Goal: Task Accomplishment & Management: Use online tool/utility

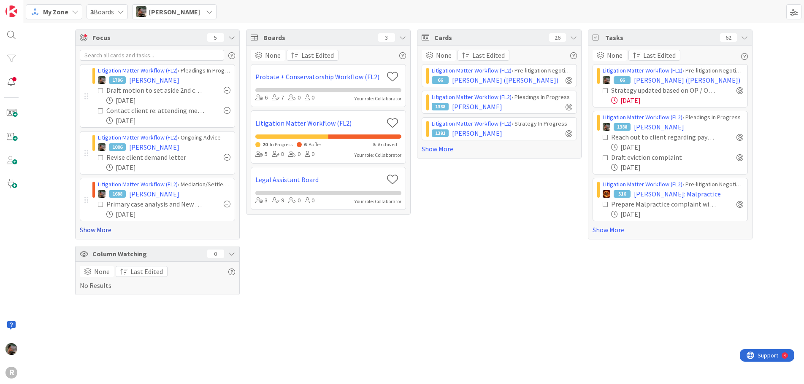
click at [104, 234] on link "Show More" at bounding box center [157, 230] width 155 height 10
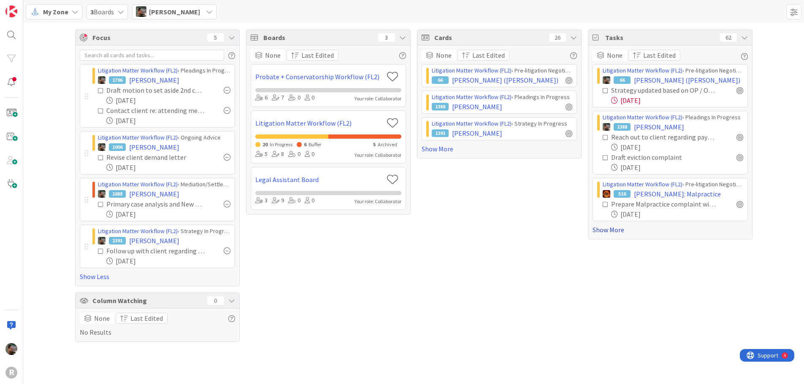
click at [618, 233] on link "Show More" at bounding box center [669, 230] width 155 height 10
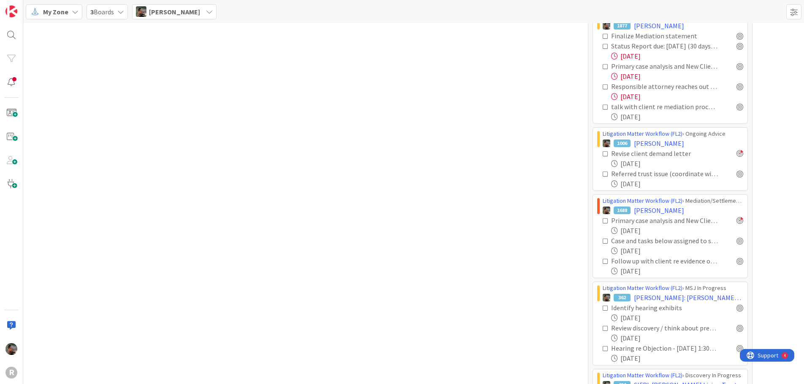
scroll to position [506, 0]
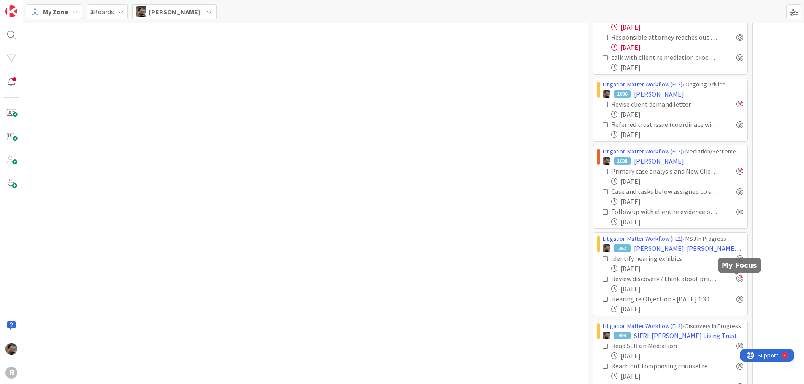
click at [736, 277] on div at bounding box center [739, 279] width 7 height 7
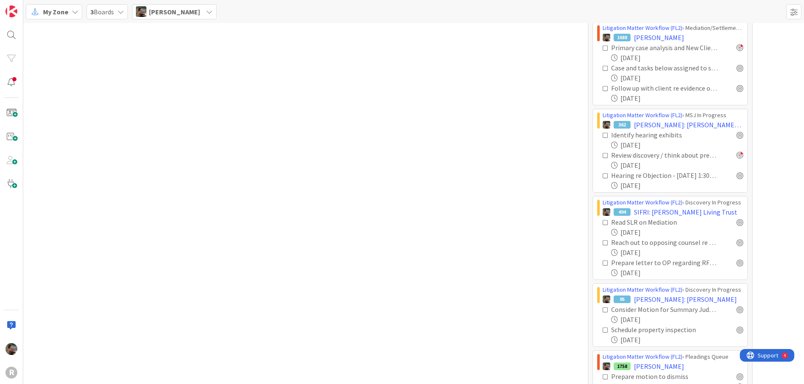
scroll to position [633, 0]
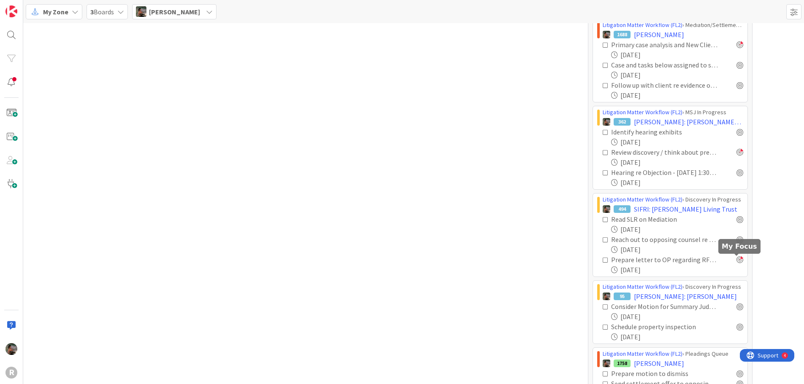
click at [736, 259] on div at bounding box center [739, 260] width 7 height 7
click at [738, 217] on div at bounding box center [739, 219] width 7 height 7
click at [736, 219] on div at bounding box center [739, 219] width 7 height 7
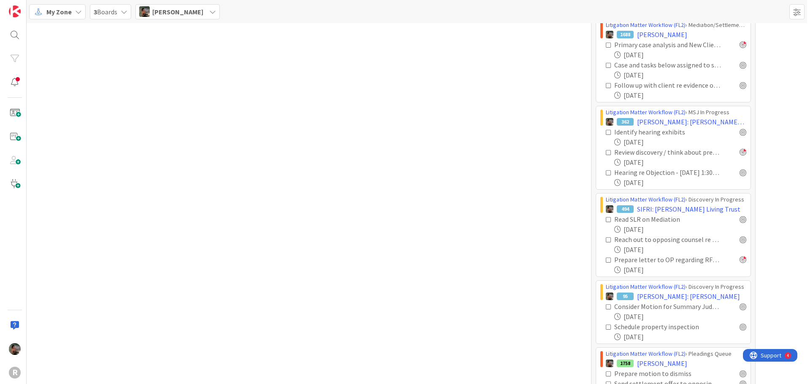
scroll to position [675, 0]
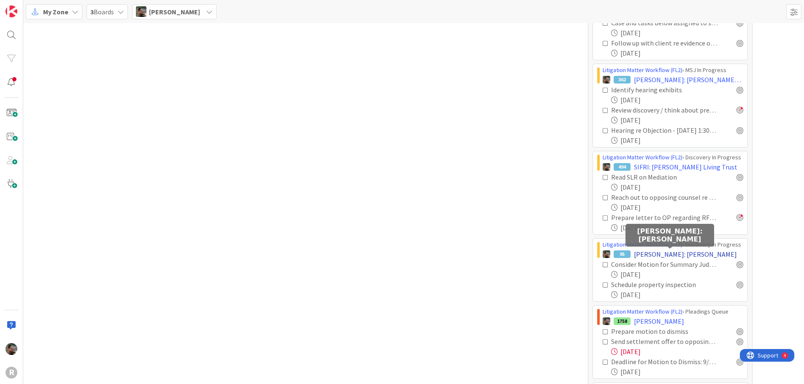
click at [694, 255] on span "[PERSON_NAME]: [PERSON_NAME]" at bounding box center [685, 254] width 103 height 10
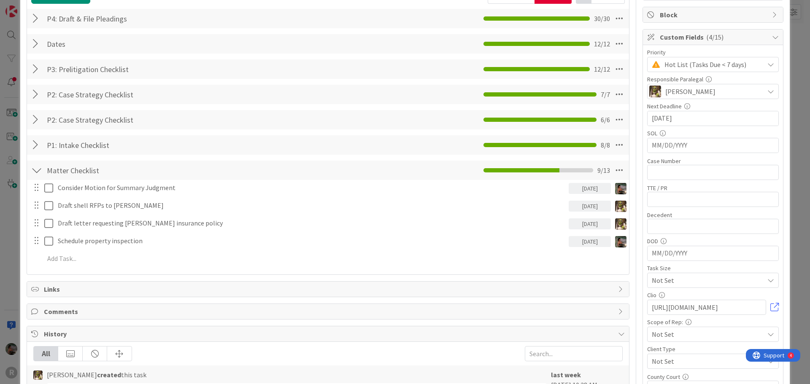
scroll to position [169, 0]
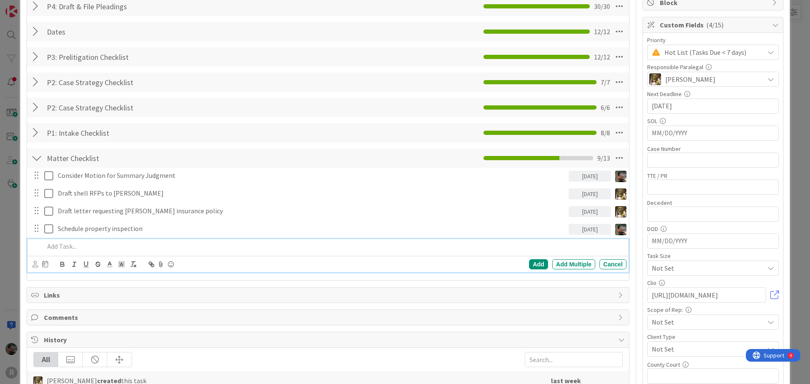
click at [76, 249] on p at bounding box center [333, 247] width 579 height 10
click at [529, 263] on div "Add" at bounding box center [538, 264] width 19 height 10
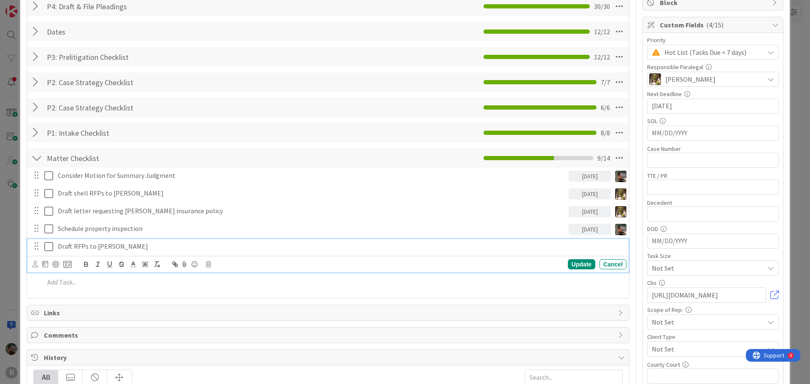
click at [124, 246] on p "Draft RFPs to [PERSON_NAME]" at bounding box center [340, 247] width 565 height 10
click at [33, 263] on icon at bounding box center [34, 264] width 5 height 6
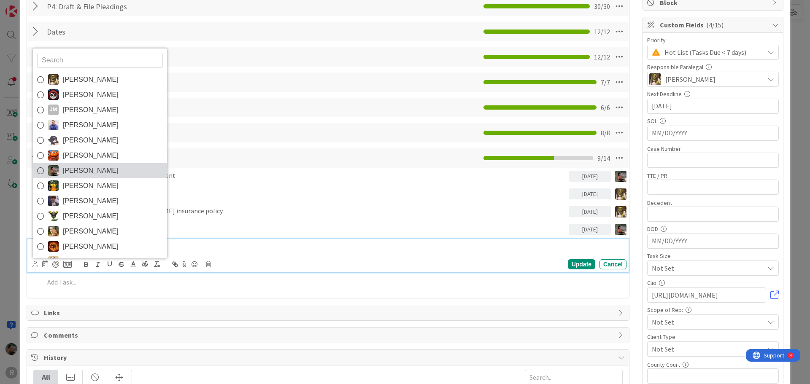
click at [78, 169] on span "[PERSON_NAME]" at bounding box center [91, 171] width 56 height 13
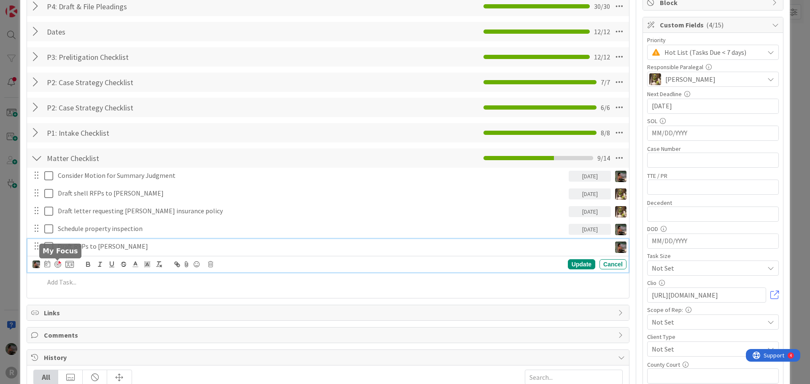
click at [57, 264] on div at bounding box center [57, 264] width 7 height 7
click at [569, 267] on div "Update" at bounding box center [581, 265] width 27 height 10
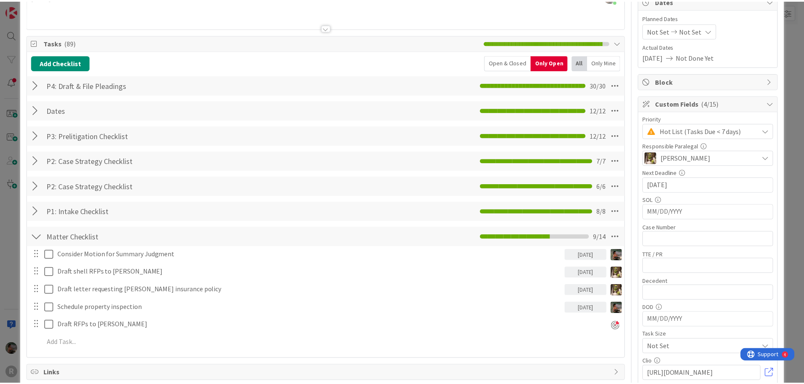
scroll to position [0, 0]
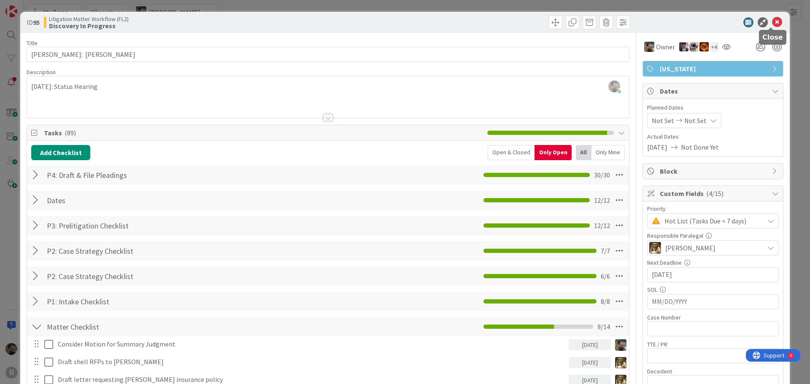
click at [772, 23] on icon at bounding box center [777, 22] width 10 height 10
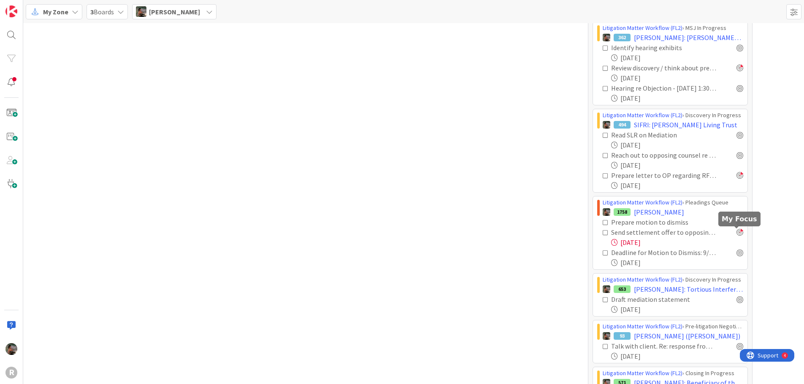
click at [736, 233] on div at bounding box center [739, 232] width 7 height 7
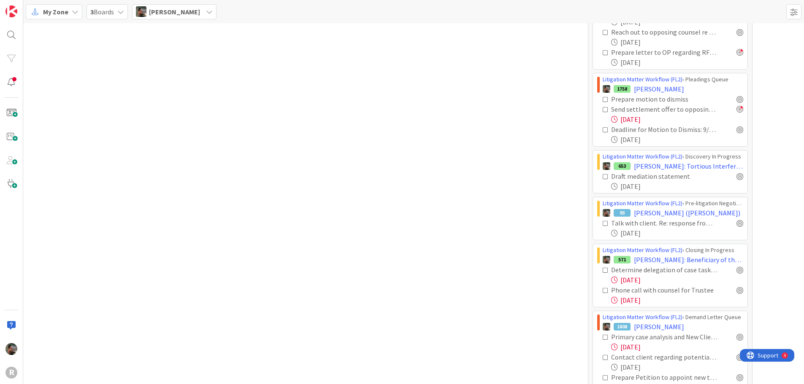
scroll to position [844, 0]
